Goal: Task Accomplishment & Management: Use online tool/utility

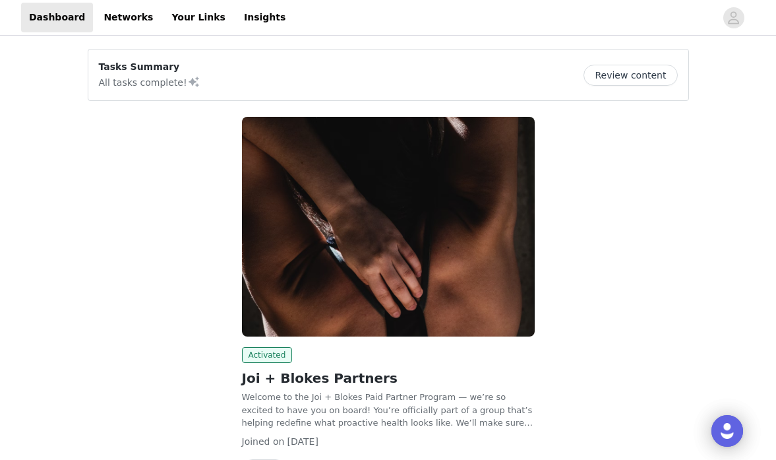
scroll to position [86, 0]
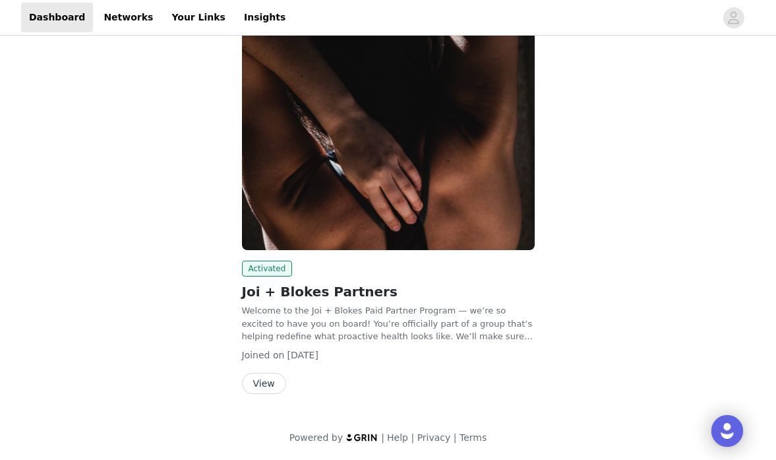
click at [261, 387] on button "View" at bounding box center [264, 383] width 44 height 21
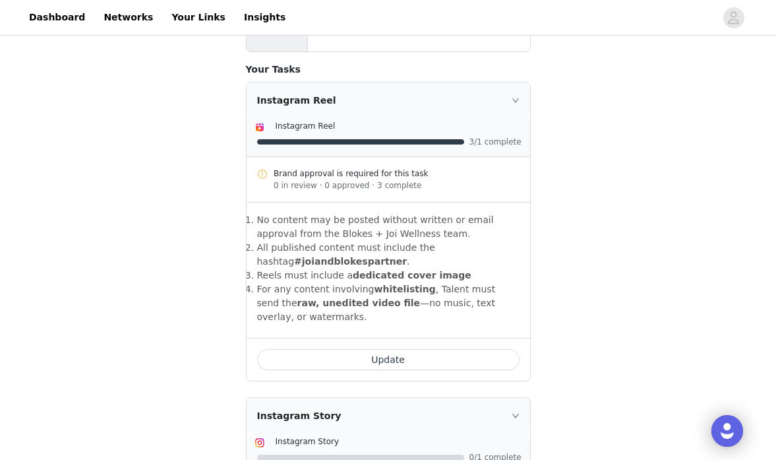
scroll to position [282, 0]
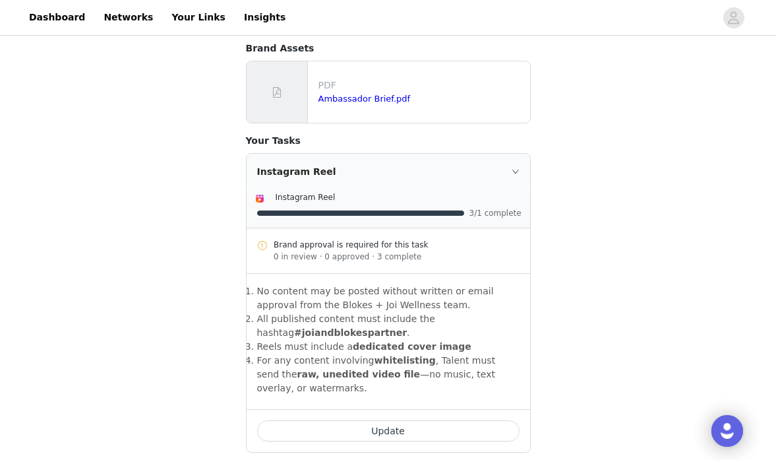
click at [315, 159] on div "Instagram Reel" at bounding box center [389, 172] width 284 height 36
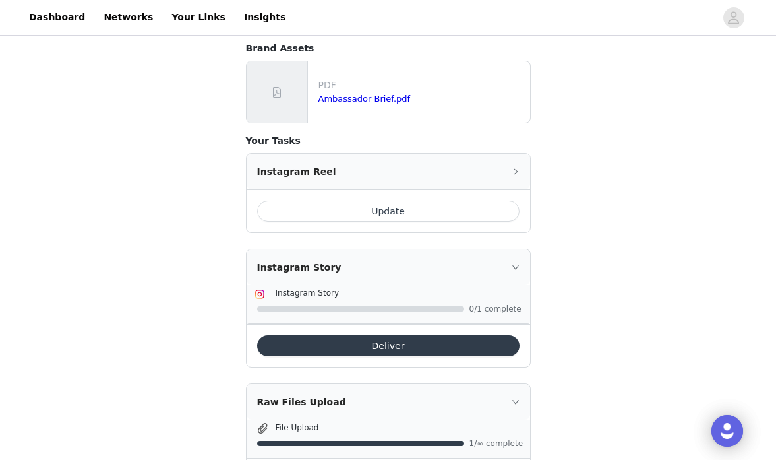
click at [360, 201] on button "Update" at bounding box center [388, 211] width 263 height 21
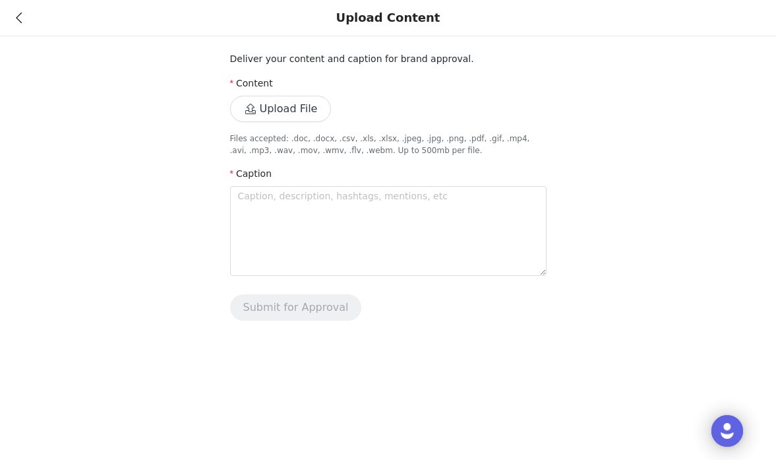
click at [26, 16] on div "Upload Content" at bounding box center [388, 18] width 776 height 36
